Goal: Task Accomplishment & Management: Manage account settings

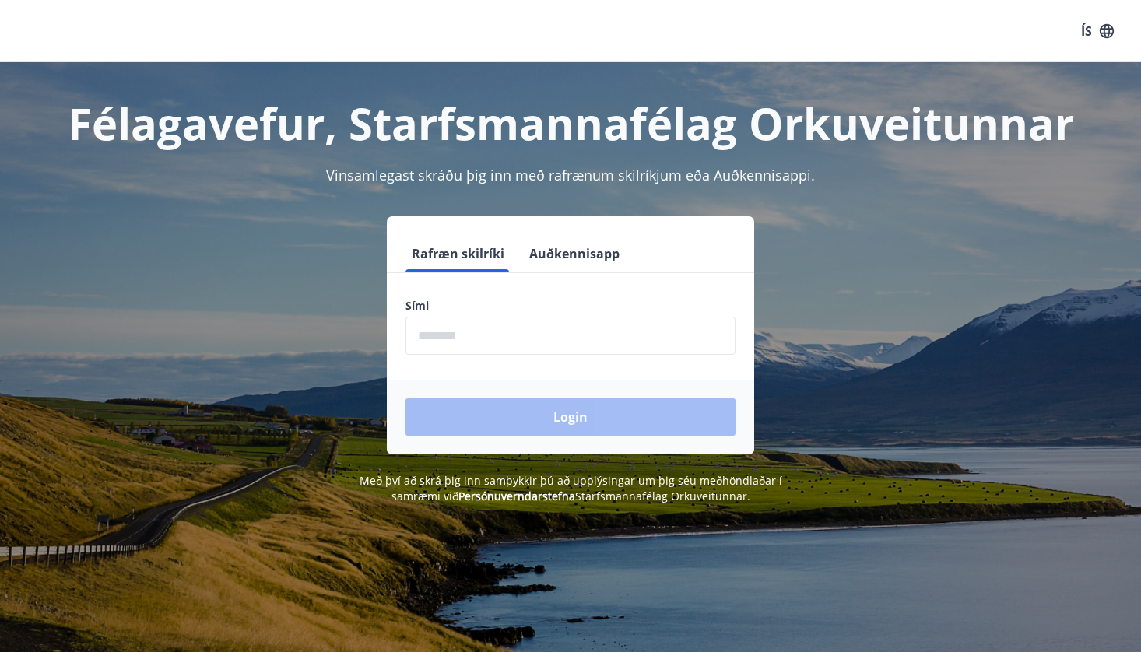
click at [531, 259] on button "Auðkennisapp" at bounding box center [574, 253] width 103 height 37
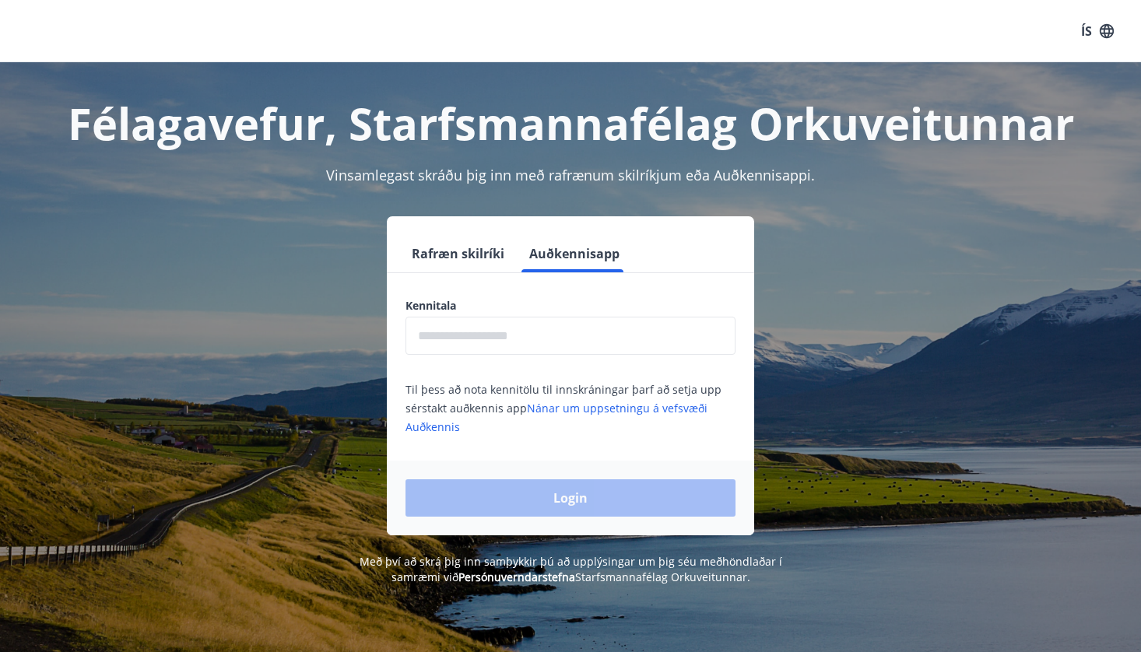
click at [513, 340] on input "text" at bounding box center [570, 336] width 330 height 38
type input "**********"
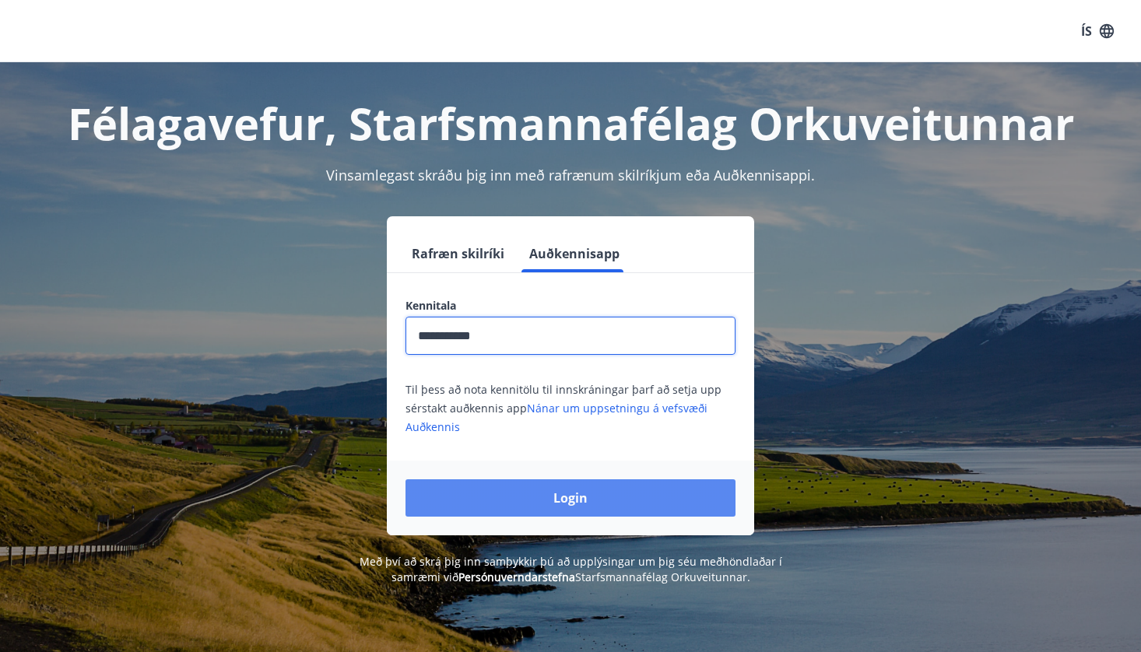
click at [488, 501] on button "Login" at bounding box center [570, 497] width 330 height 37
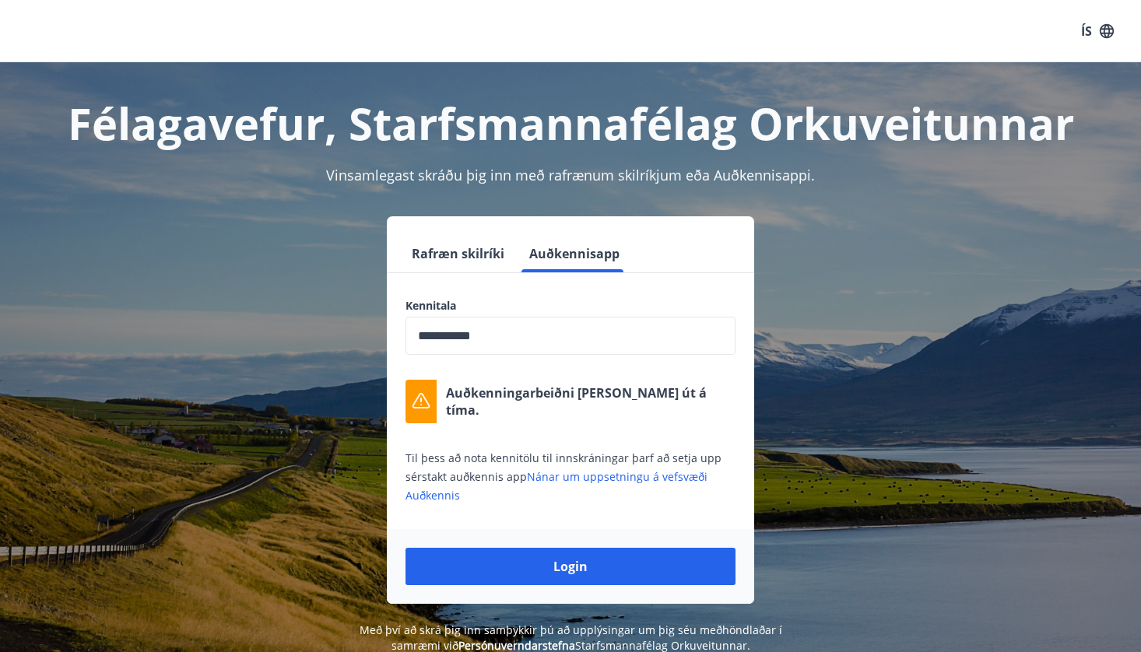
click at [506, 337] on input "**********" at bounding box center [570, 336] width 330 height 38
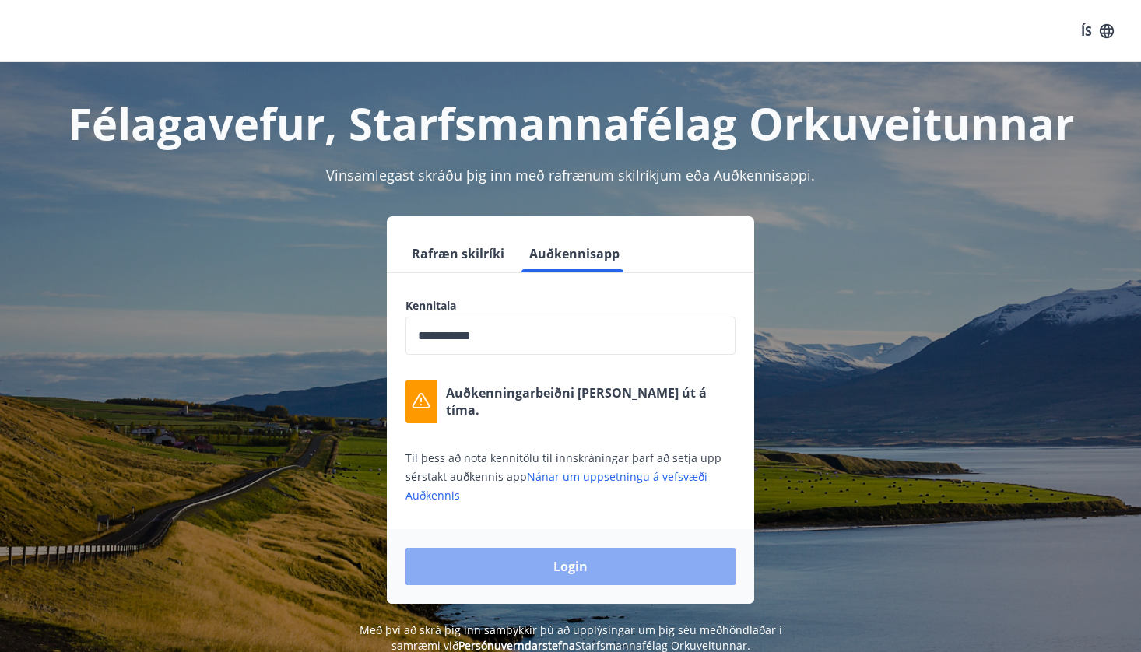
click at [557, 565] on button "Login" at bounding box center [570, 566] width 330 height 37
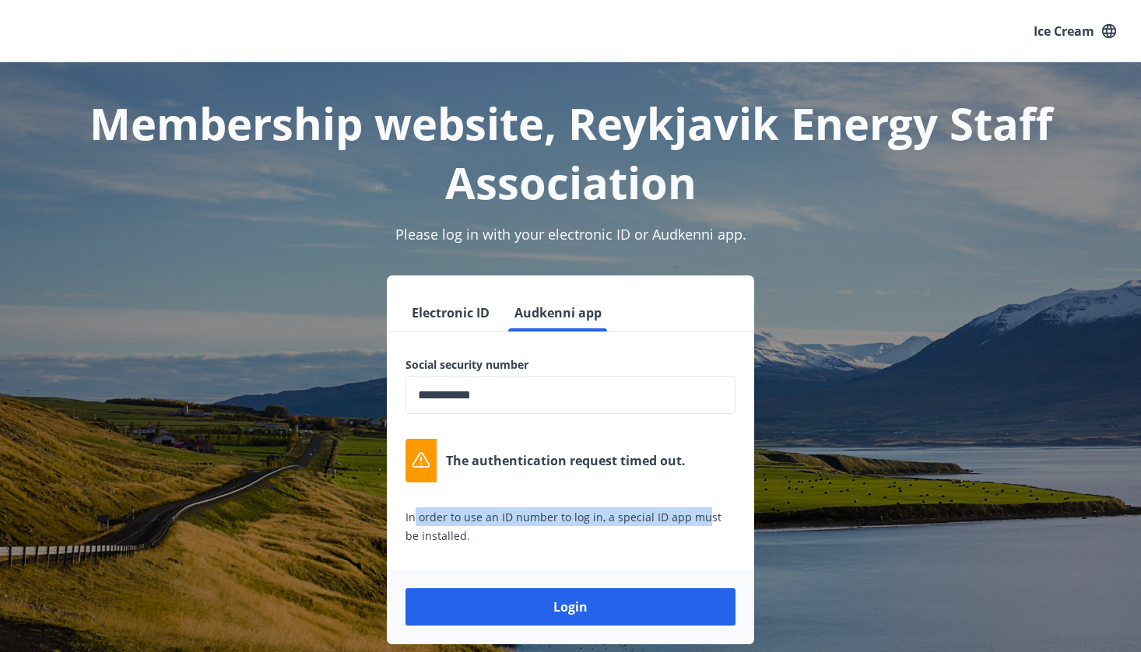
drag, startPoint x: 416, startPoint y: 521, endPoint x: 704, endPoint y: 508, distance: 288.2
click at [704, 508] on div "In order to use an ID number to log in, a special ID app must be installed ." at bounding box center [570, 525] width 330 height 37
drag, startPoint x: 704, startPoint y: 508, endPoint x: 626, endPoint y: 462, distance: 91.0
click at [626, 462] on p "The authentication request timed out." at bounding box center [566, 460] width 240 height 17
click at [457, 317] on font "Electronic ID" at bounding box center [451, 312] width 78 height 17
